Goal: Information Seeking & Learning: Learn about a topic

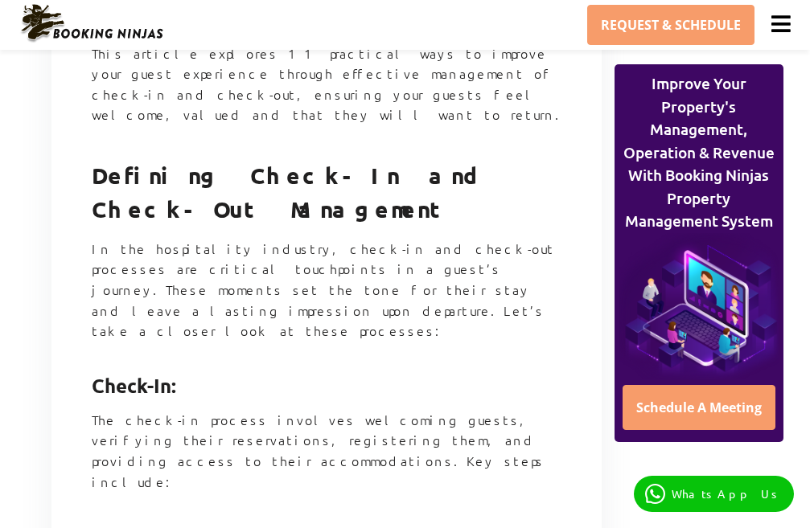
scroll to position [1367, 0]
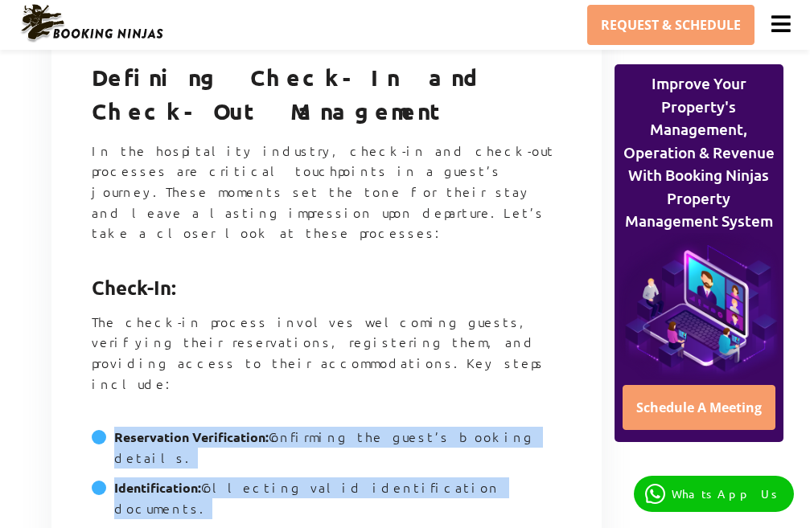
drag, startPoint x: 117, startPoint y: 226, endPoint x: 208, endPoint y: 395, distance: 191.8
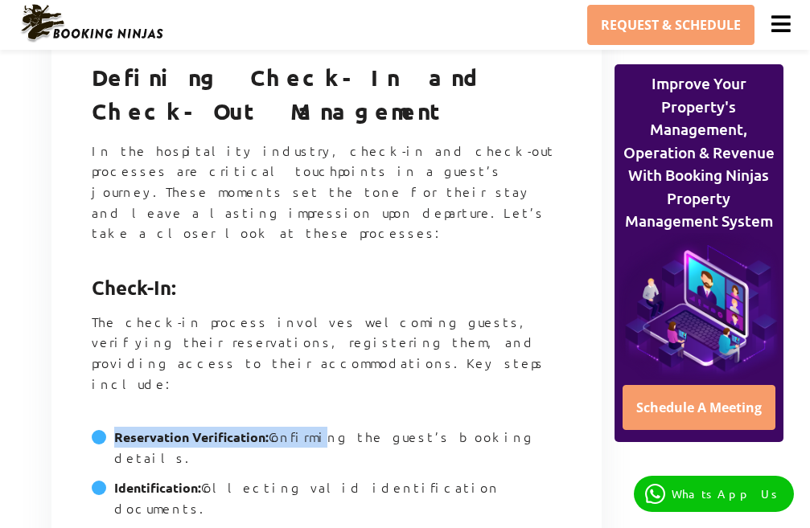
drag, startPoint x: 106, startPoint y: 217, endPoint x: 311, endPoint y: 216, distance: 205.1
click at [311, 427] on li "Reservation Verification: Confirming the guest’s booking details." at bounding box center [327, 452] width 470 height 51
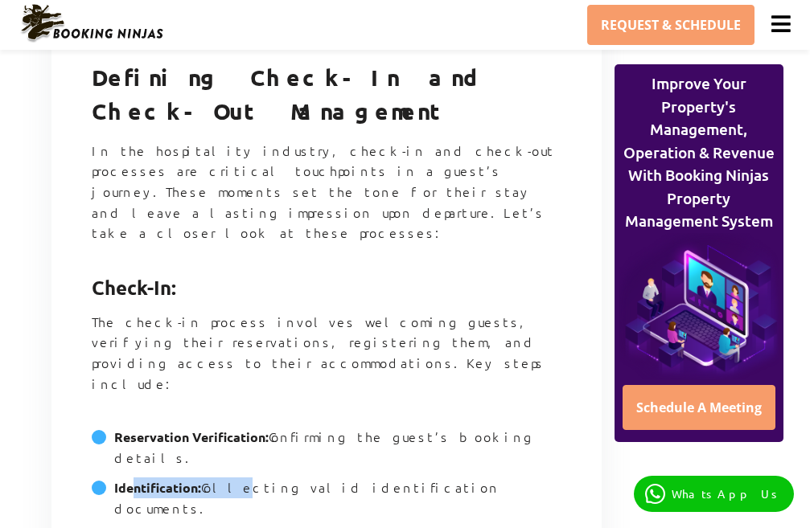
drag, startPoint x: 132, startPoint y: 258, endPoint x: 228, endPoint y: 253, distance: 96.6
click at [228, 478] on li "Identification: Collecting valid identification documents." at bounding box center [327, 503] width 470 height 51
drag, startPoint x: 113, startPoint y: 280, endPoint x: 199, endPoint y: 278, distance: 86.9
drag, startPoint x: 127, startPoint y: 343, endPoint x: 188, endPoint y: 343, distance: 61.1
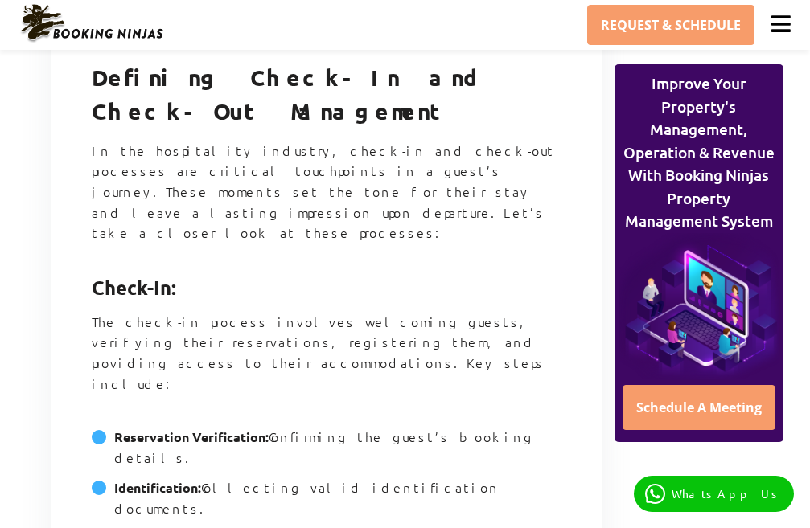
drag, startPoint x: 121, startPoint y: 413, endPoint x: 216, endPoint y: 399, distance: 96.7
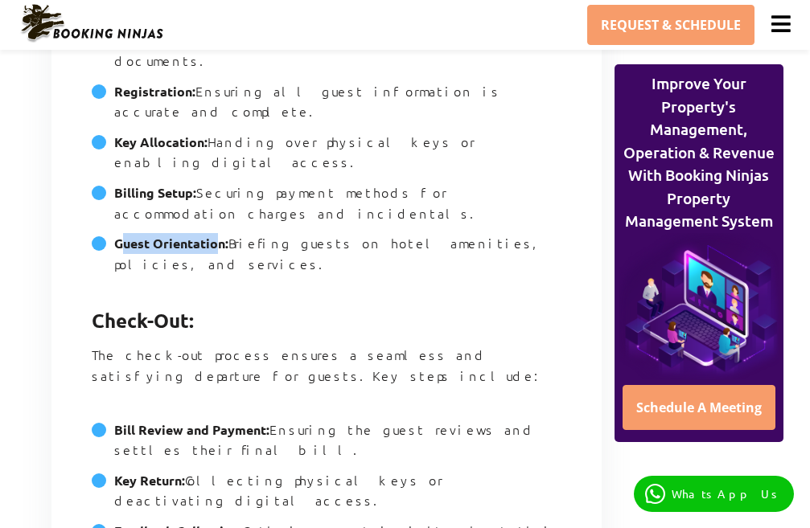
scroll to position [1931, 0]
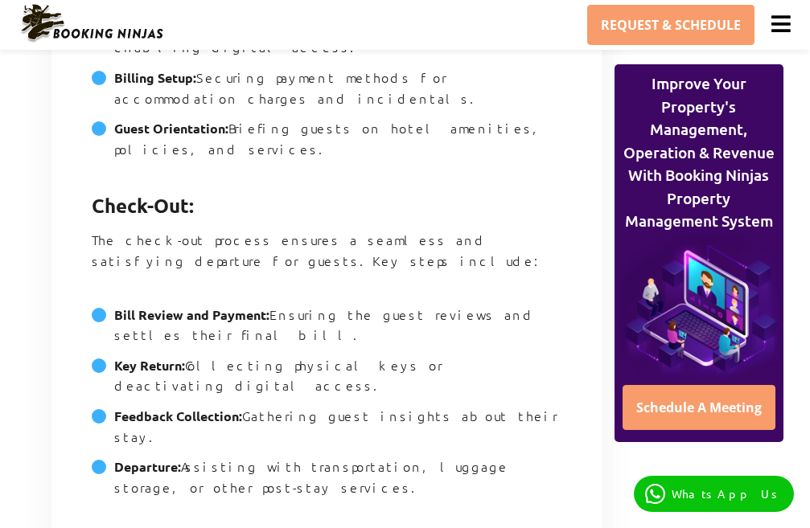
drag, startPoint x: 125, startPoint y: 312, endPoint x: 298, endPoint y: 307, distance: 173.0
drag, startPoint x: 125, startPoint y: 356, endPoint x: 212, endPoint y: 361, distance: 87.9
drag, startPoint x: 111, startPoint y: 397, endPoint x: 183, endPoint y: 388, distance: 72.2
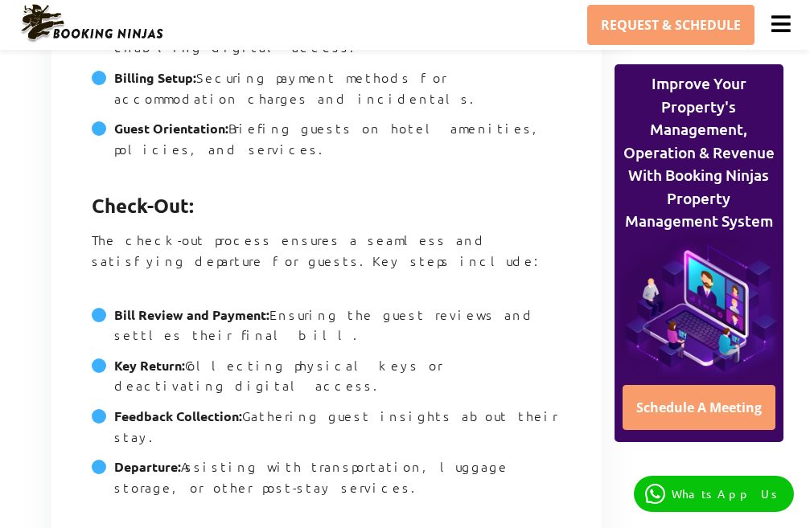
drag, startPoint x: 122, startPoint y: 443, endPoint x: 228, endPoint y: 439, distance: 106.3
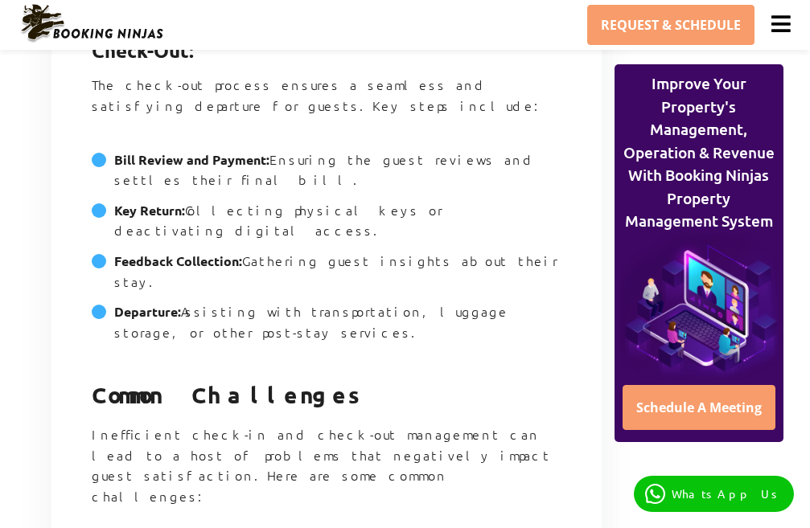
scroll to position [2091, 0]
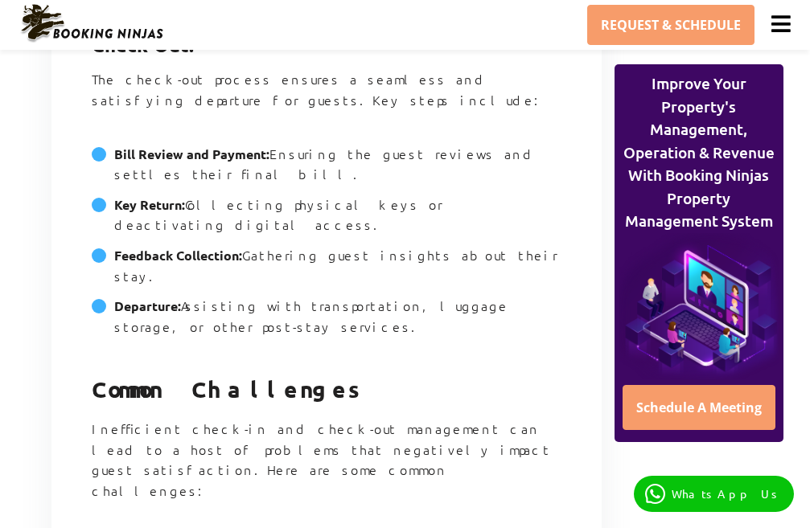
drag, startPoint x: 331, startPoint y: 313, endPoint x: 112, endPoint y: 316, distance: 218.8
drag, startPoint x: 116, startPoint y: 364, endPoint x: 249, endPoint y: 363, distance: 133.5
drag, startPoint x: 118, startPoint y: 407, endPoint x: 257, endPoint y: 413, distance: 138.5
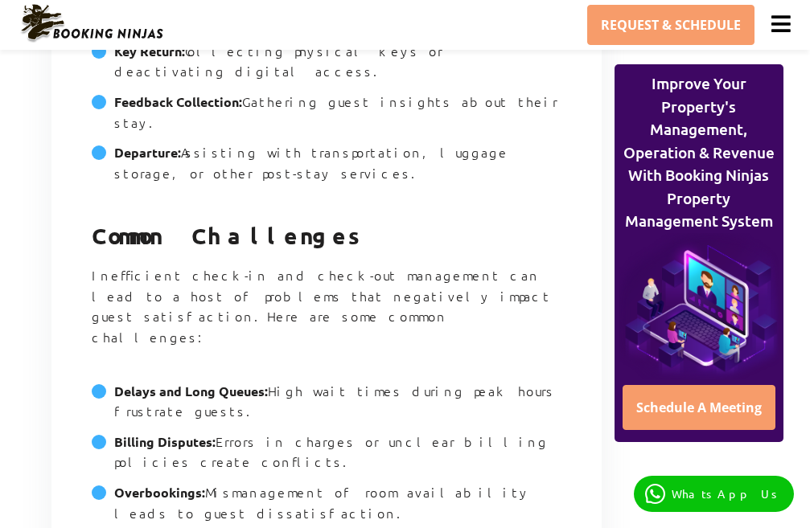
scroll to position [2252, 0]
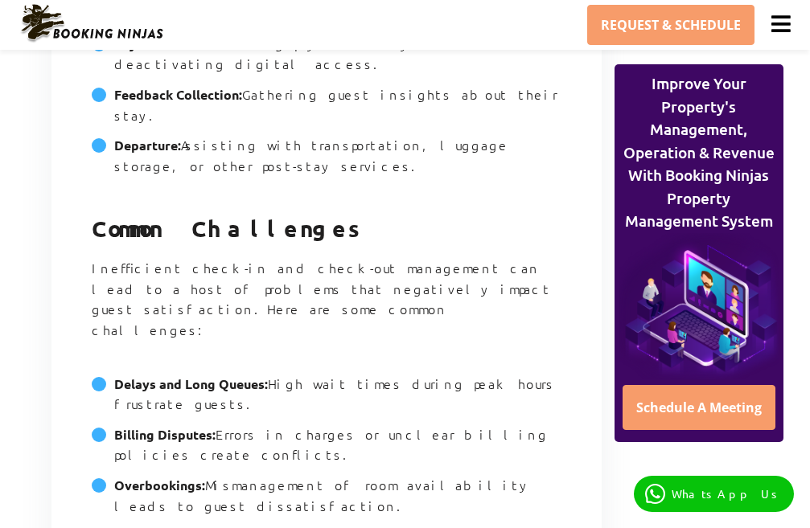
drag, startPoint x: 130, startPoint y: 307, endPoint x: 227, endPoint y: 308, distance: 96.5
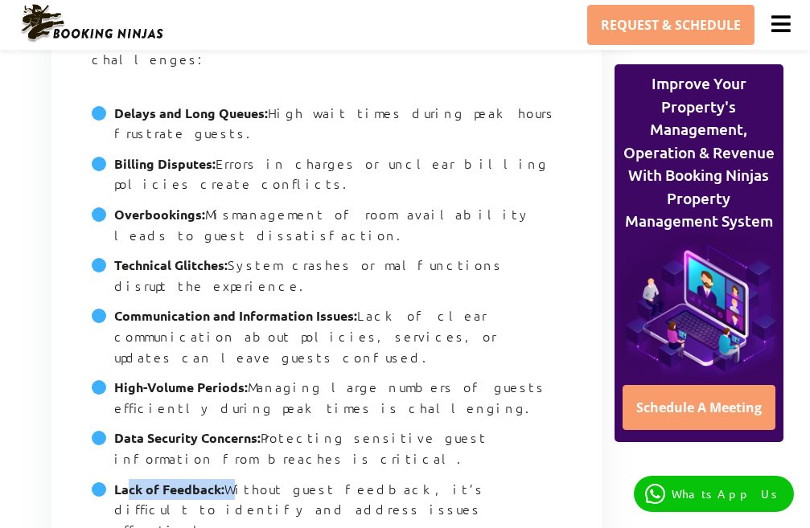
scroll to position [2574, 0]
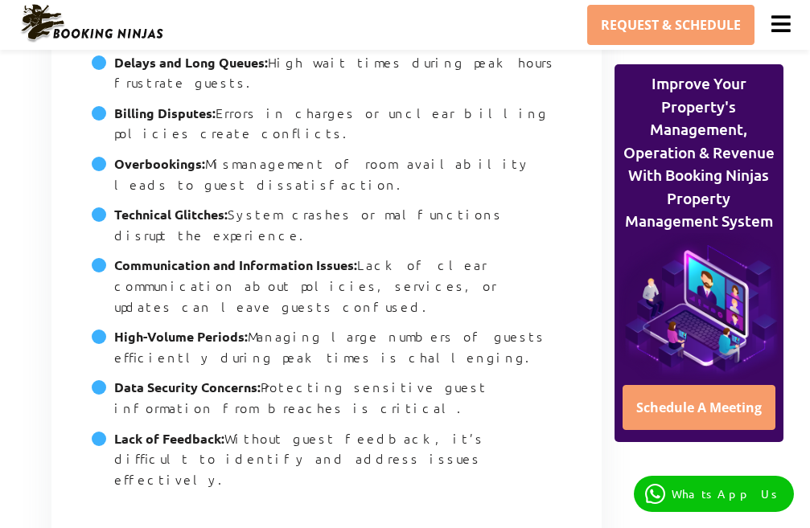
drag, startPoint x: 142, startPoint y: 148, endPoint x: 345, endPoint y: 154, distance: 203.6
drag, startPoint x: 112, startPoint y: 310, endPoint x: 232, endPoint y: 312, distance: 120.7
drag, startPoint x: 124, startPoint y: 363, endPoint x: 269, endPoint y: 364, distance: 144.8
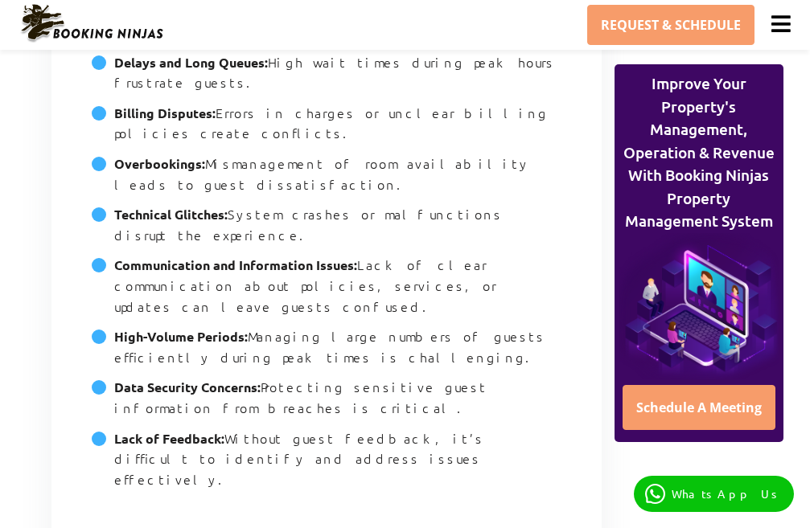
drag, startPoint x: 139, startPoint y: 419, endPoint x: 328, endPoint y: 403, distance: 189.7
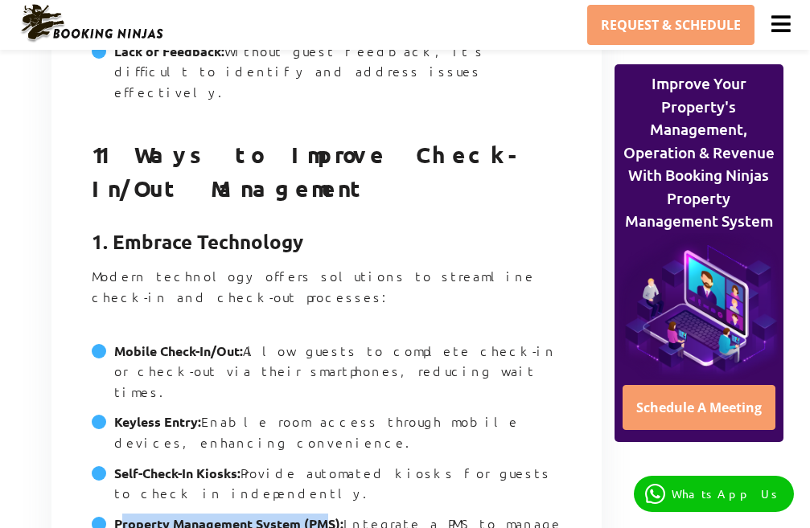
scroll to position [2976, 0]
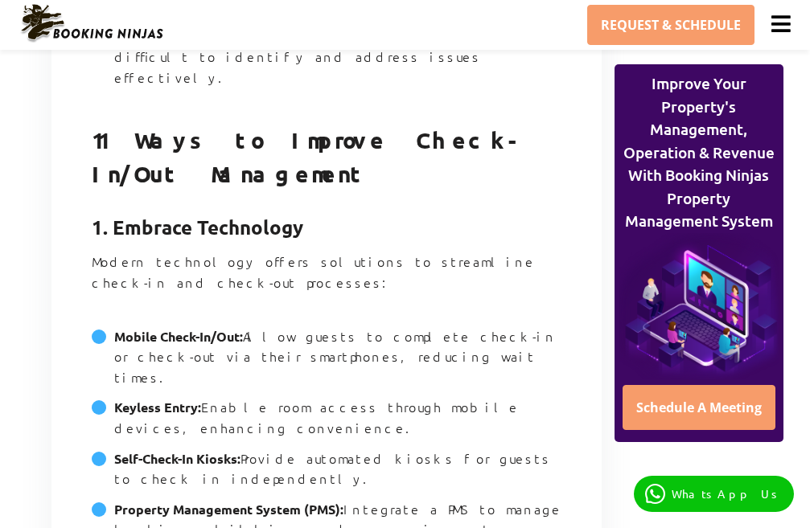
drag, startPoint x: 125, startPoint y: 191, endPoint x: 227, endPoint y: 191, distance: 102.2
drag, startPoint x: 135, startPoint y: 249, endPoint x: 261, endPoint y: 256, distance: 125.7
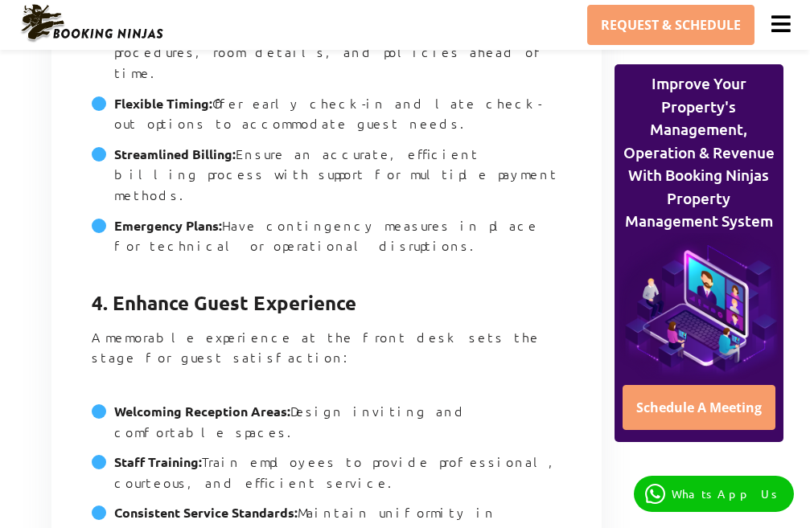
scroll to position [3942, 0]
